Goal: Transaction & Acquisition: Purchase product/service

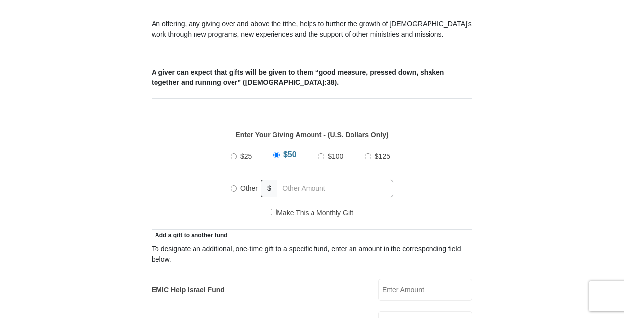
scroll to position [375, 0]
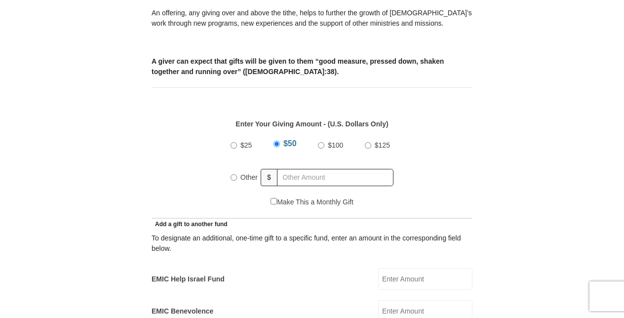
click at [237, 166] on label "Other" at bounding box center [249, 177] width 24 height 22
click at [237, 174] on input "Other" at bounding box center [234, 177] width 6 height 6
radio input "true"
type input "175.00"
click at [464, 168] on div "$25 $50 $100 $125 Other $ 175.00" at bounding box center [312, 165] width 310 height 64
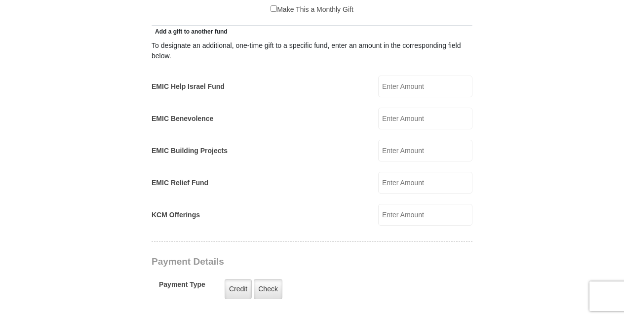
scroll to position [566, 0]
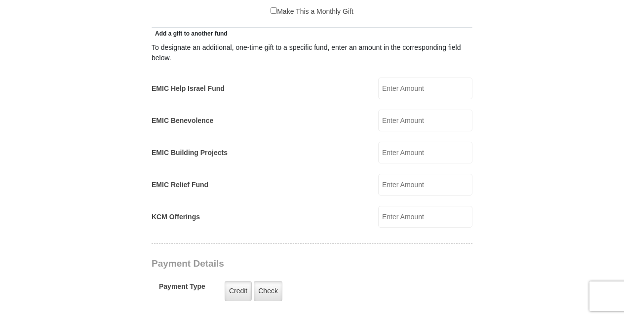
click at [394, 175] on input "EMIC Relief Fund" at bounding box center [425, 185] width 94 height 22
type input "50.00"
type input "25.00"
type input "0.00"
type input "[PERSON_NAME]"
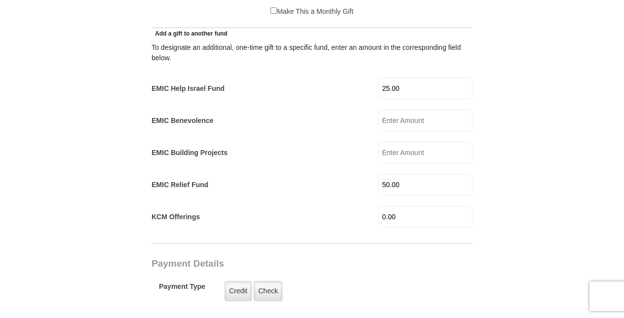
type input "[PERSON_NAME]"
type input "[EMAIL_ADDRESS][DOMAIN_NAME]"
type input "[STREET_ADDRESS][US_STATE]"
type input "Ashland"
select select "VA"
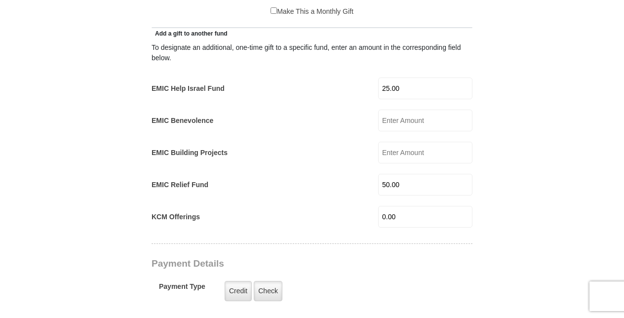
type input "23005"
type input "8048407479"
click at [418, 84] on input "25.00" at bounding box center [425, 89] width 94 height 22
type input "2"
click at [511, 212] on form "Eagle Mountain International Church Online Giving Because of gifts like yours, …" at bounding box center [312, 212] width 563 height 1476
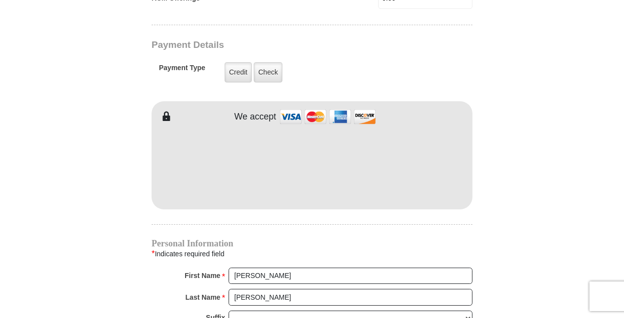
scroll to position [753, 0]
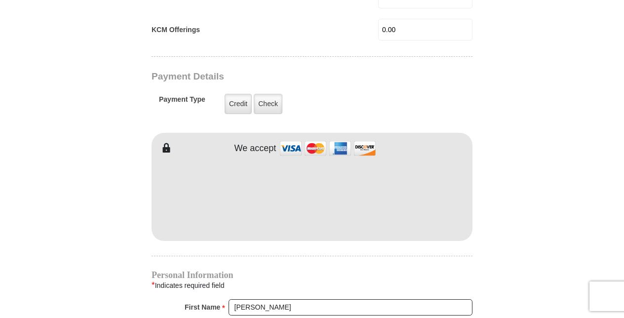
click at [422, 279] on div "* Indicates required field" at bounding box center [312, 285] width 321 height 13
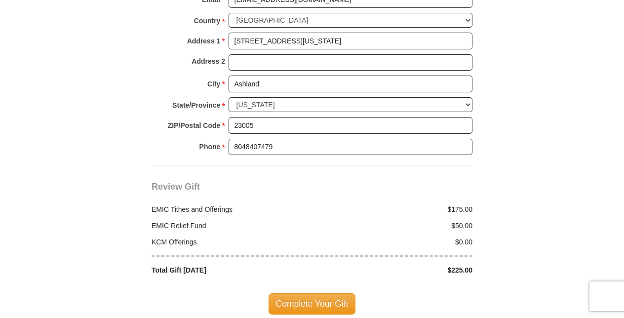
scroll to position [1127, 0]
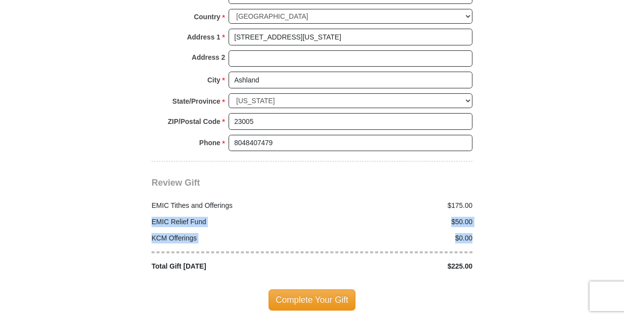
drag, startPoint x: 622, startPoint y: 231, endPoint x: 623, endPoint y: 172, distance: 59.2
drag, startPoint x: 623, startPoint y: 172, endPoint x: 558, endPoint y: 213, distance: 77.2
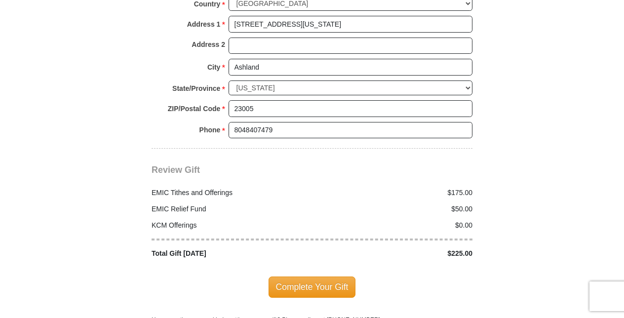
scroll to position [1148, 0]
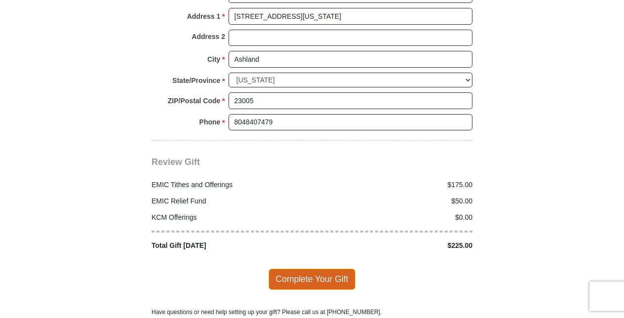
click at [310, 269] on span "Complete Your Gift" at bounding box center [312, 279] width 87 height 21
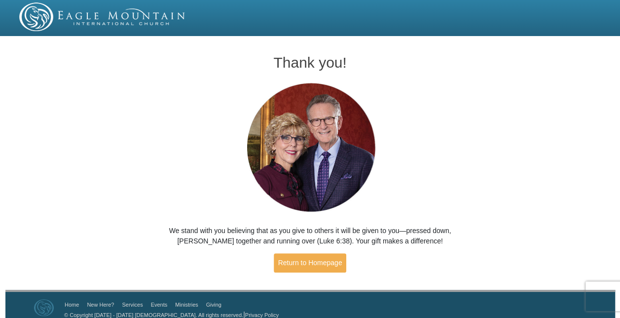
click at [484, 147] on div "Thank you! We stand with you believing that as you give to others it will be gi…" at bounding box center [310, 164] width 620 height 250
